Goal: Contribute content

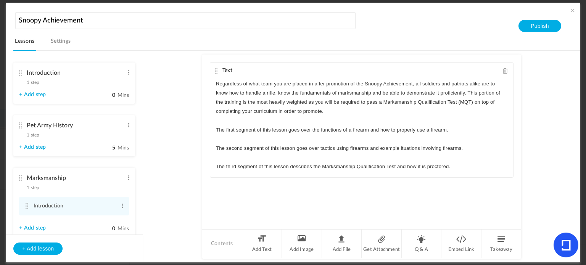
click at [22, 77] on div "Introduction 1 step Edit Delete" at bounding box center [71, 76] width 105 height 20
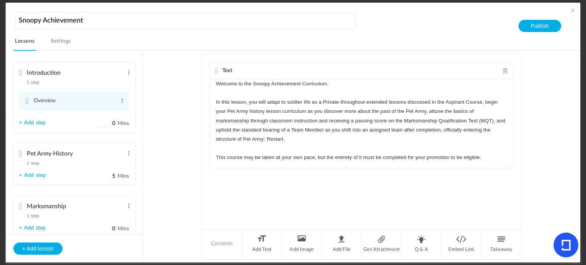
scroll to position [26, 0]
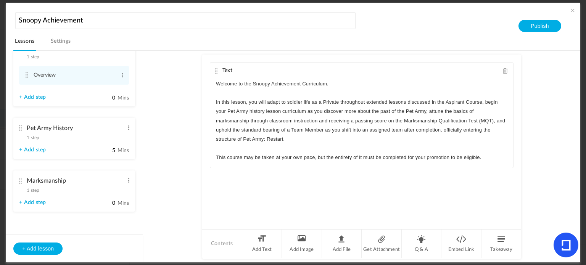
click at [22, 185] on div "Marksmanship 1 step Edit Delete" at bounding box center [71, 184] width 105 height 20
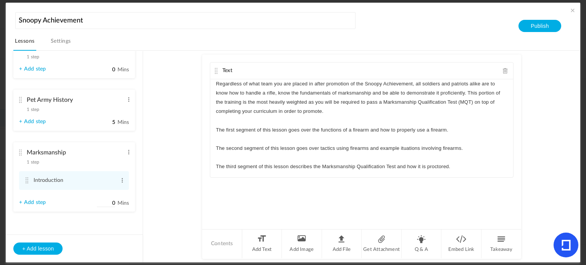
click at [113, 205] on label "0 Mins" at bounding box center [113, 205] width 32 height 10
click at [113, 205] on input "0" at bounding box center [106, 203] width 19 height 7
type input "20"
click at [113, 212] on ul "Introduction 1 step Edit Delete Overview Edit Delete" at bounding box center [74, 143] width 137 height 184
click at [37, 202] on link "+ Add step" at bounding box center [32, 203] width 27 height 6
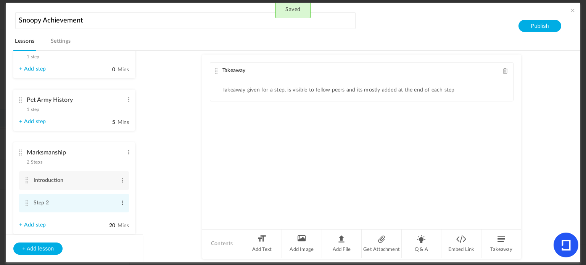
click at [121, 200] on span at bounding box center [122, 203] width 6 height 8
click at [106, 213] on link "Edit" at bounding box center [110, 215] width 30 height 9
type input "S"
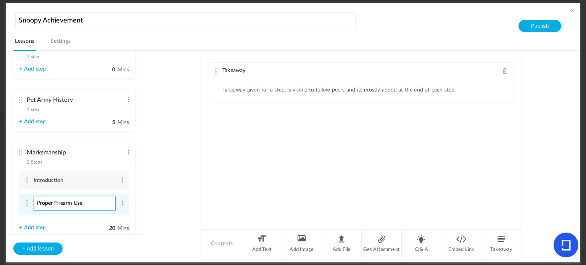
type input "Proper Firearm Use"
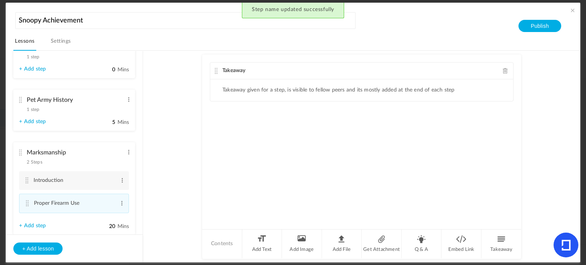
click at [506, 68] on span at bounding box center [505, 71] width 5 height 6
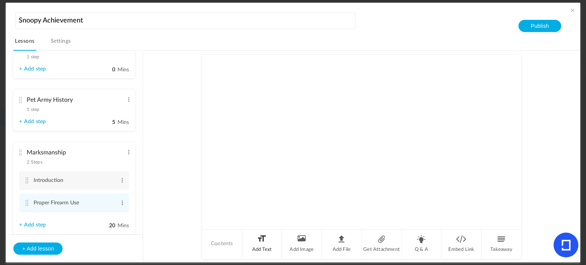
click at [258, 239] on li "Add Text" at bounding box center [262, 244] width 40 height 29
click at [276, 79] on p at bounding box center [362, 83] width 292 height 9
click at [26, 178] on cite at bounding box center [26, 181] width 5 height 6
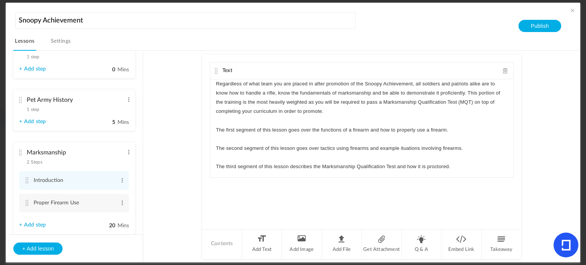
click at [43, 224] on link "+ Add step" at bounding box center [32, 225] width 27 height 6
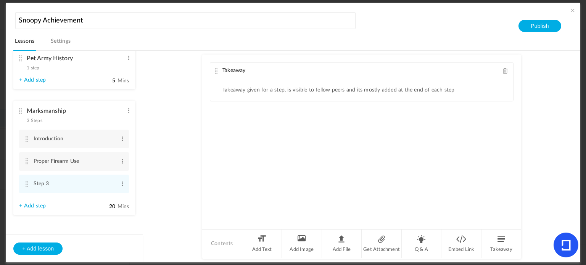
scroll to position [70, 0]
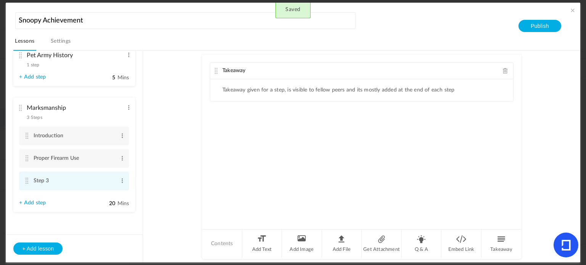
click at [116, 183] on li "Step 3 Edit Delete" at bounding box center [74, 181] width 110 height 19
click at [120, 181] on span at bounding box center [122, 181] width 6 height 8
click at [109, 192] on link "Edit" at bounding box center [110, 193] width 30 height 9
type input "S"
type input "Firearm Tactics"
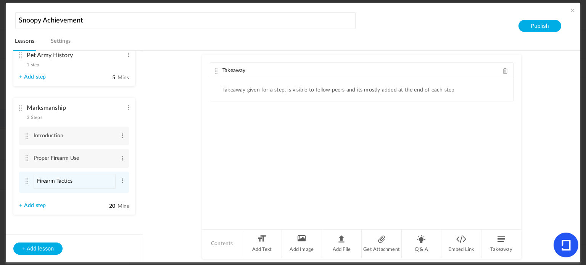
click at [101, 216] on ul "Introduction 1 step Edit Delete Overview Edit Delete" at bounding box center [74, 143] width 137 height 184
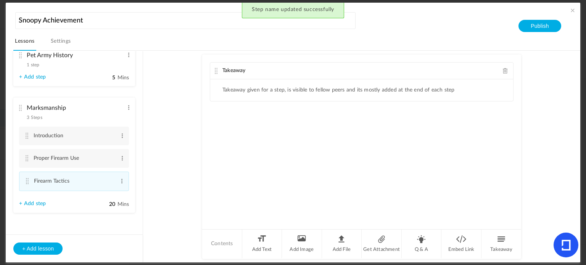
click at [44, 203] on link "+ Add step" at bounding box center [32, 204] width 27 height 6
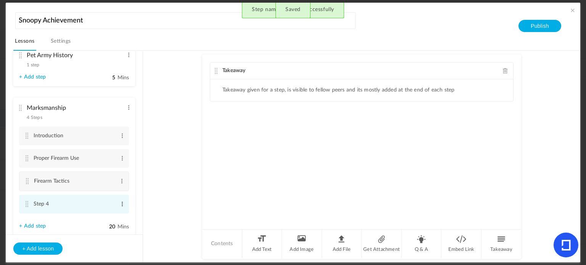
click at [119, 203] on span at bounding box center [122, 204] width 6 height 8
click at [113, 212] on link "Edit" at bounding box center [110, 215] width 30 height 9
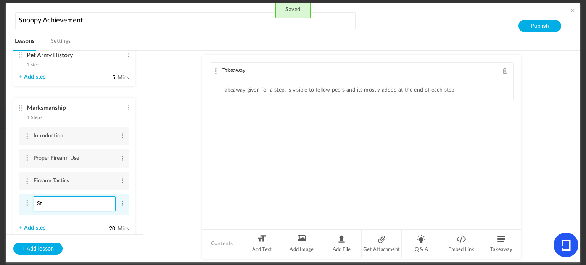
type input "S"
type input "MQT"
click at [83, 227] on li "Marksmanship 4 Steps Edit Delete Introduction Edit Delete Edit" at bounding box center [74, 168] width 122 height 140
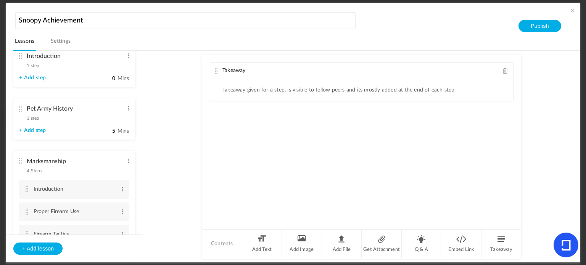
click at [21, 109] on cite at bounding box center [20, 109] width 5 height 6
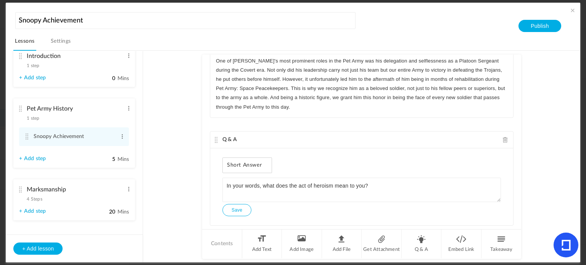
scroll to position [0, 0]
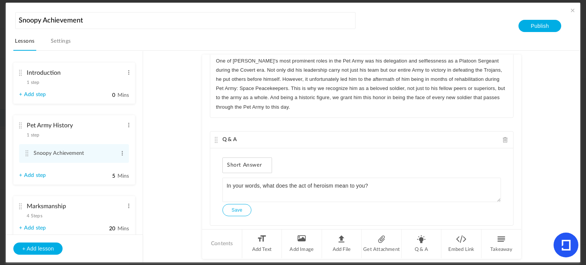
click at [21, 72] on cite at bounding box center [20, 73] width 5 height 6
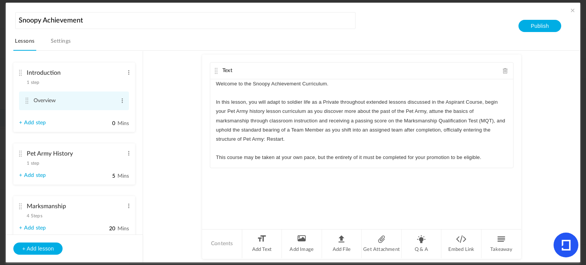
scroll to position [73, 0]
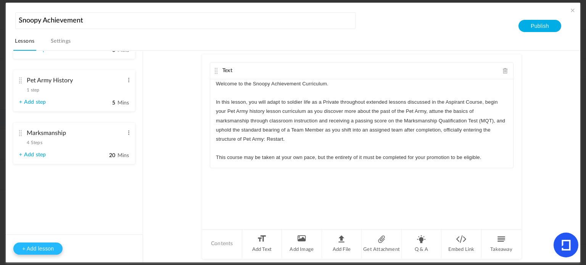
click at [32, 247] on button "+ Add lesson" at bounding box center [37, 249] width 49 height 12
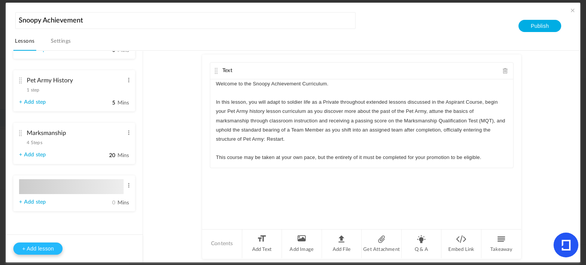
type input "Lesson 4"
type input "0"
type input "Step 1"
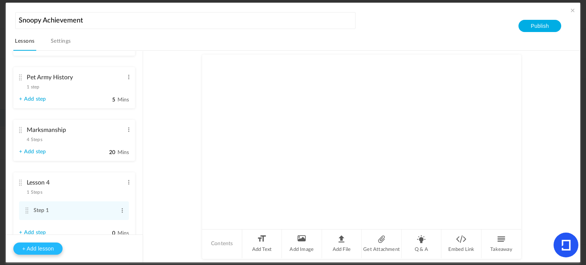
scroll to position [45, 0]
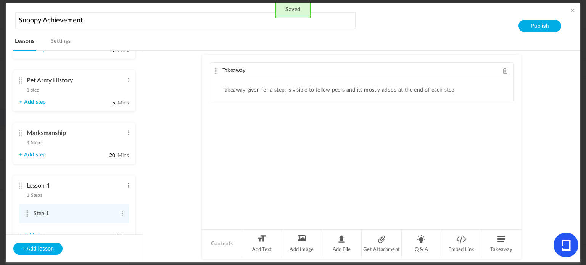
click at [129, 188] on span at bounding box center [129, 186] width 6 height 8
click at [119, 195] on link "Edit" at bounding box center [117, 198] width 30 height 9
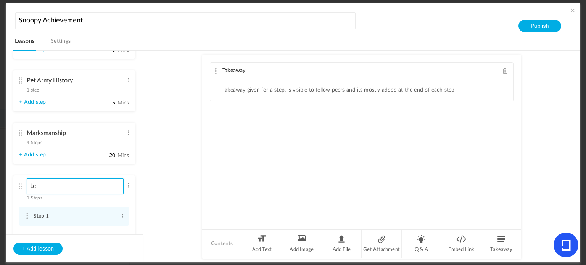
type input "L"
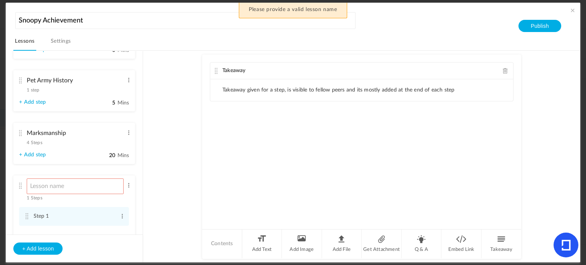
click at [320, 92] on li "Takeaway given for a step, is visible to fellow peers and its mostly added at t…" at bounding box center [339, 90] width 232 height 6
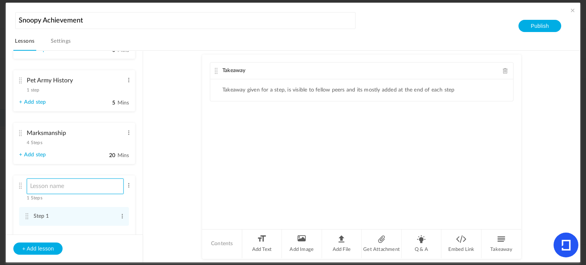
click at [83, 188] on input at bounding box center [75, 187] width 97 height 16
type input "Next Steps"
click at [119, 219] on span at bounding box center [122, 217] width 6 height 8
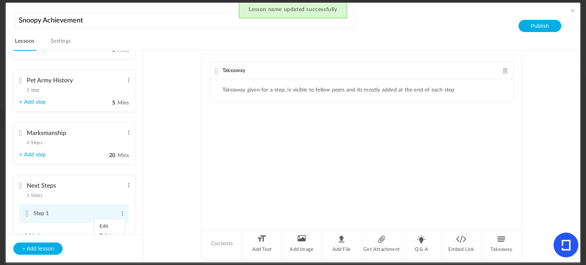
click at [108, 224] on link "Edit" at bounding box center [110, 226] width 30 height 9
type input "S"
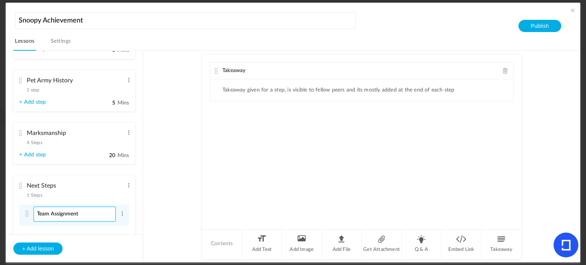
type input "Team Assignment"
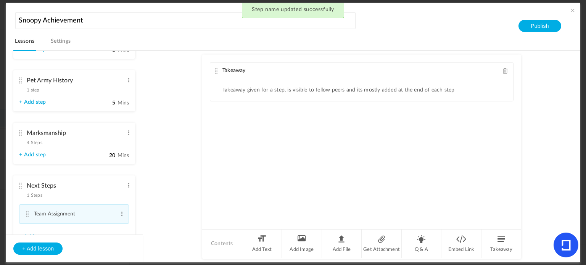
scroll to position [78, 0]
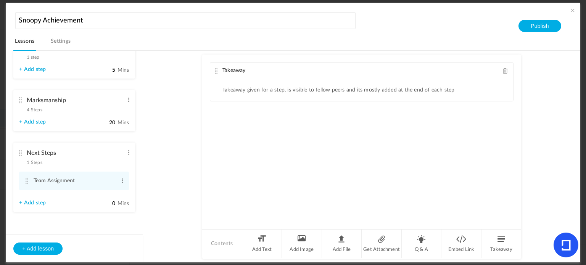
click at [504, 69] on span at bounding box center [505, 71] width 5 height 6
click at [32, 200] on link "+ Add step" at bounding box center [32, 203] width 27 height 6
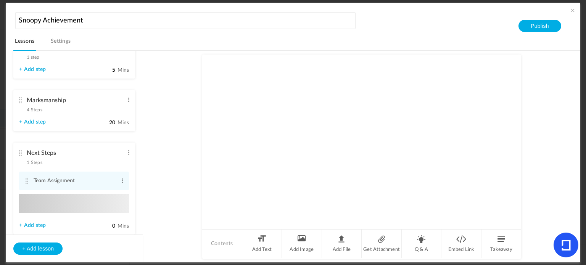
type input "Step 2"
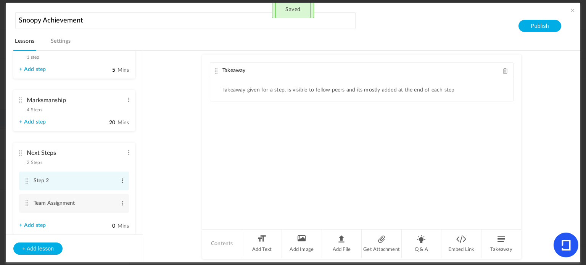
click at [119, 178] on span at bounding box center [122, 181] width 6 height 8
click at [110, 192] on link "Edit" at bounding box center [110, 193] width 30 height 9
type input "S"
type input "General Knowledge"
click at [90, 232] on li "Next Steps 2 Steps Edit Delete General Knowledge Edit Delete Team Assignment 0" at bounding box center [74, 190] width 122 height 95
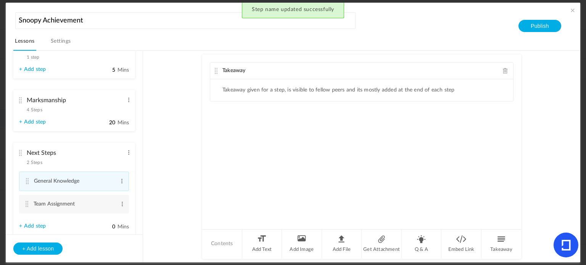
click at [508, 70] on div "Takeaway" at bounding box center [361, 71] width 303 height 17
click at [506, 71] on span at bounding box center [505, 71] width 5 height 6
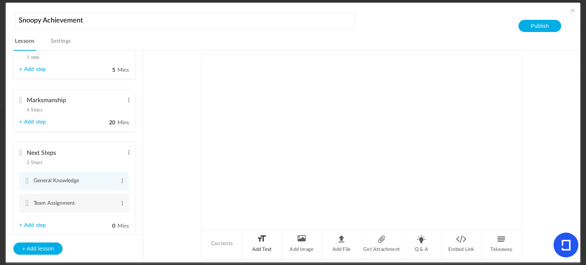
click at [271, 251] on li "Add Text" at bounding box center [262, 244] width 40 height 29
click at [255, 111] on div at bounding box center [361, 107] width 303 height 57
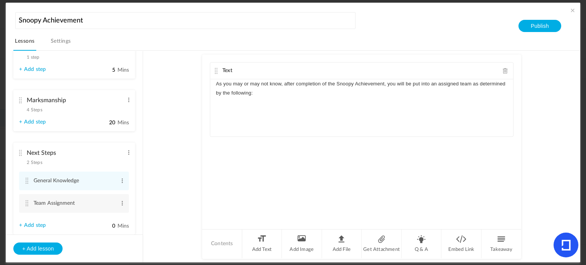
click at [255, 106] on div "As you may or may not know, after completion of the Snoopy Achievement, you wil…" at bounding box center [361, 107] width 303 height 57
click at [273, 169] on div "Text As you may or may not know, after completion of the Snoopy Achievement, yo…" at bounding box center [361, 142] width 319 height 174
click at [262, 95] on p "As you may or may not know, after completion of the Snoopy Achievement, you wil…" at bounding box center [362, 88] width 292 height 18
click at [256, 102] on div "As you may or may not know, after completion of the Snoopy Achievement, you wil…" at bounding box center [361, 107] width 303 height 57
click at [257, 105] on div "As you may or may not know, after completion of the Snoopy Achievement, you wil…" at bounding box center [361, 107] width 303 height 57
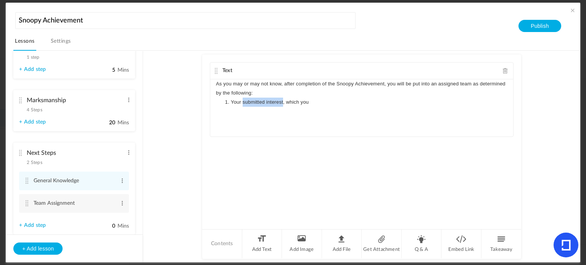
drag, startPoint x: 282, startPoint y: 102, endPoint x: 242, endPoint y: 103, distance: 39.7
click at [242, 103] on li "Your submitted interest, which you" at bounding box center [365, 102] width 284 height 9
click at [341, 102] on li "The Team Assignment Interest Form, which you" at bounding box center [365, 102] width 284 height 9
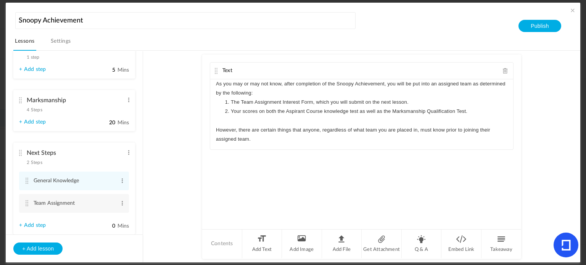
click at [226, 70] on span "Text" at bounding box center [228, 70] width 10 height 5
click at [227, 69] on span "Text" at bounding box center [228, 70] width 10 height 5
click at [187, 94] on au-course-substep "Text As you may or may not know, after completion of the Snoopy Achievement, yo…" at bounding box center [361, 157] width 419 height 212
click at [21, 100] on cite at bounding box center [20, 100] width 5 height 6
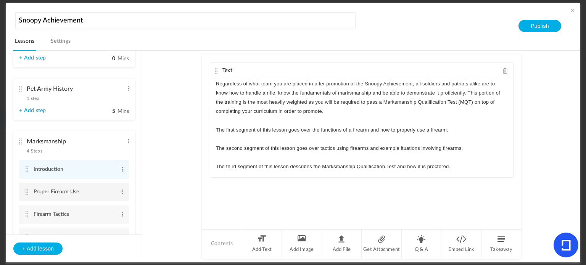
scroll to position [0, 0]
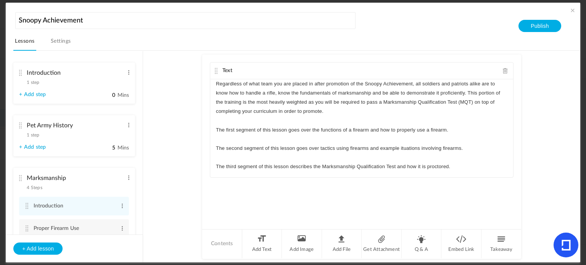
click at [19, 123] on cite at bounding box center [20, 126] width 5 height 6
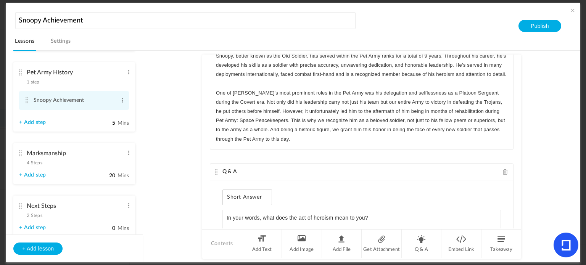
scroll to position [79, 0]
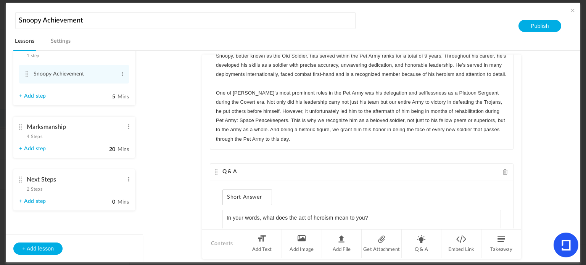
click at [19, 180] on cite at bounding box center [20, 180] width 5 height 6
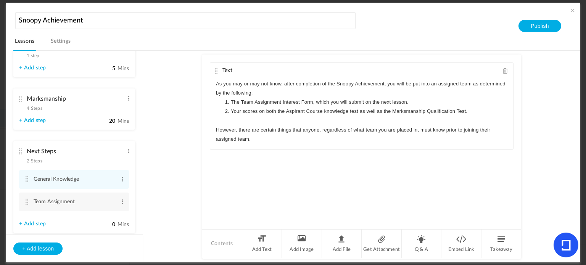
scroll to position [0, 0]
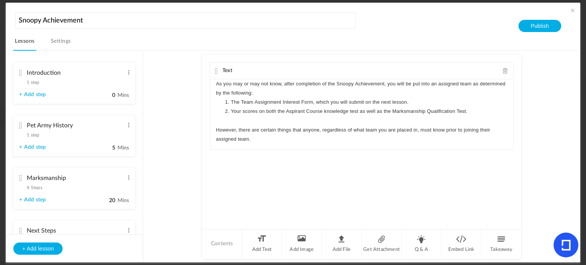
click at [19, 73] on cite at bounding box center [20, 73] width 5 height 6
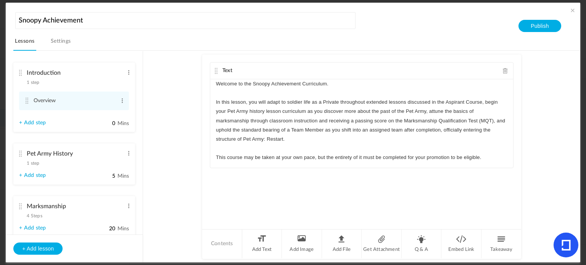
click at [570, 8] on span at bounding box center [573, 10] width 8 height 8
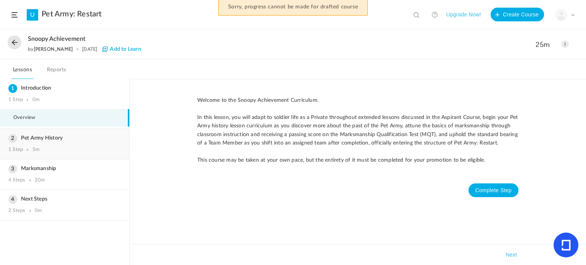
click at [86, 141] on div "Pet Army History 1 Step 5m" at bounding box center [64, 144] width 129 height 30
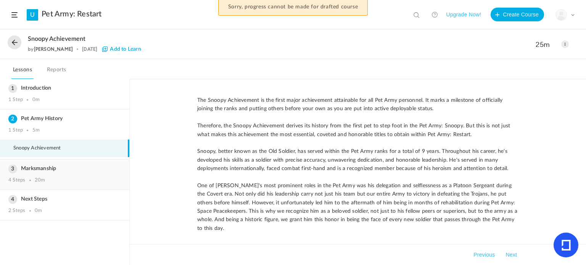
click at [81, 175] on div "Marksmanship 4 Steps 20m" at bounding box center [64, 175] width 129 height 30
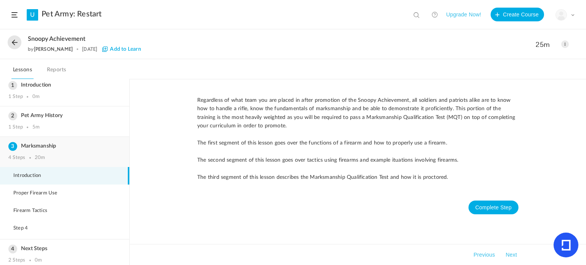
scroll to position [5, 0]
click at [60, 151] on div "Marksmanship 4 Steps 20m" at bounding box center [64, 151] width 129 height 30
